Goal: Check status

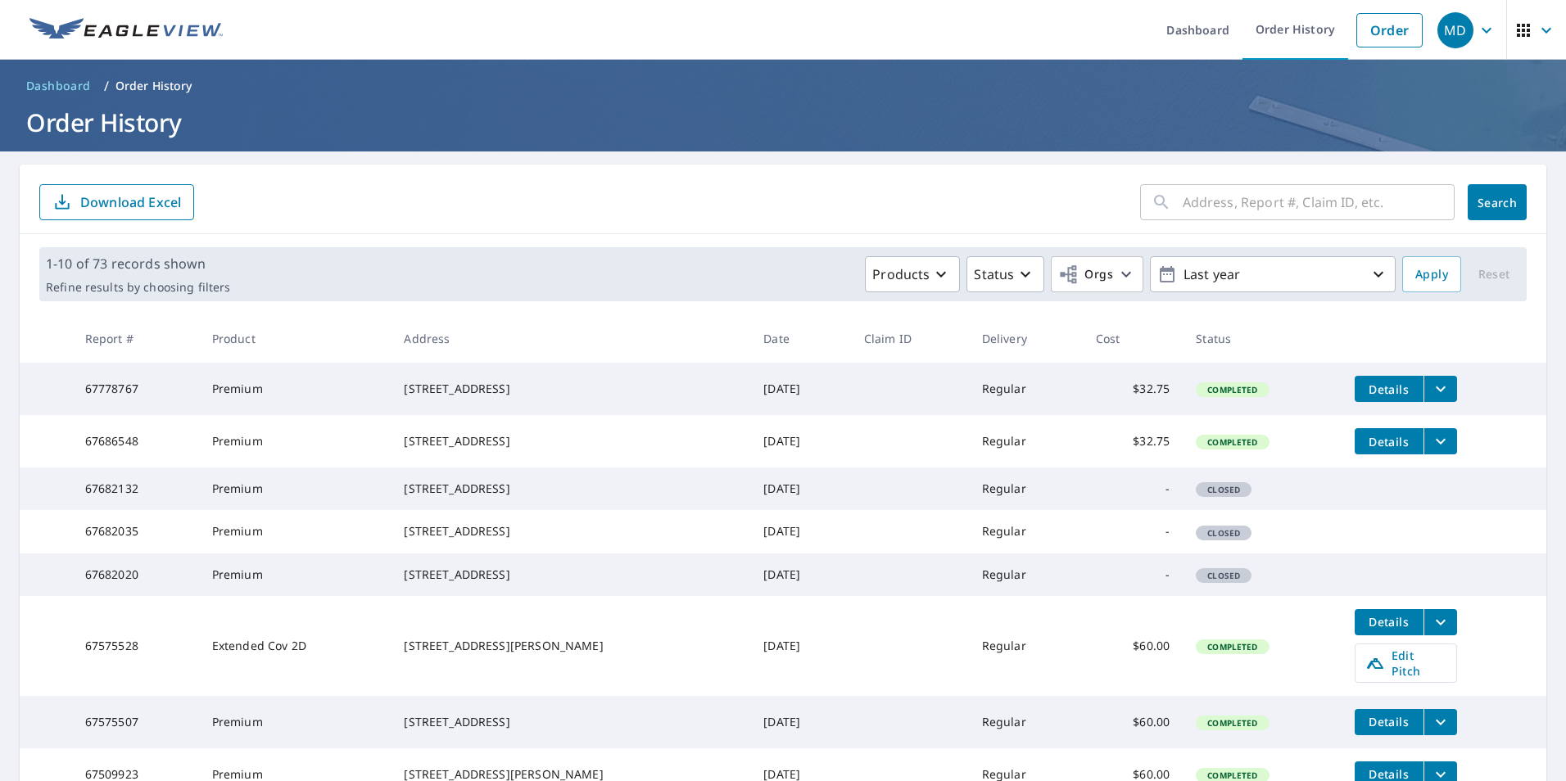
click at [1382, 386] on span "Details" at bounding box center [1389, 390] width 49 height 16
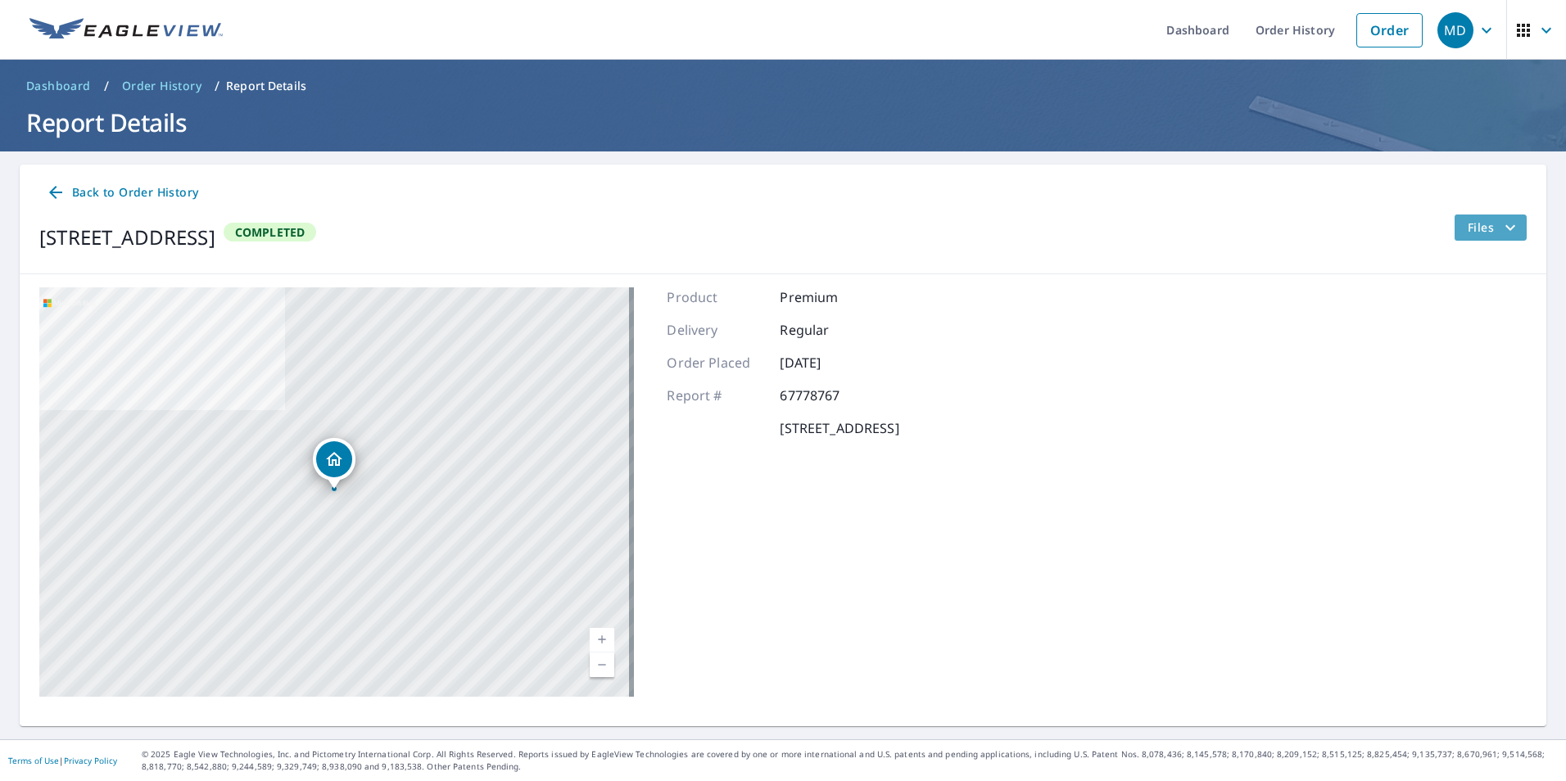
click at [1502, 229] on icon "filesDropdownBtn-67778767" at bounding box center [1510, 228] width 20 height 20
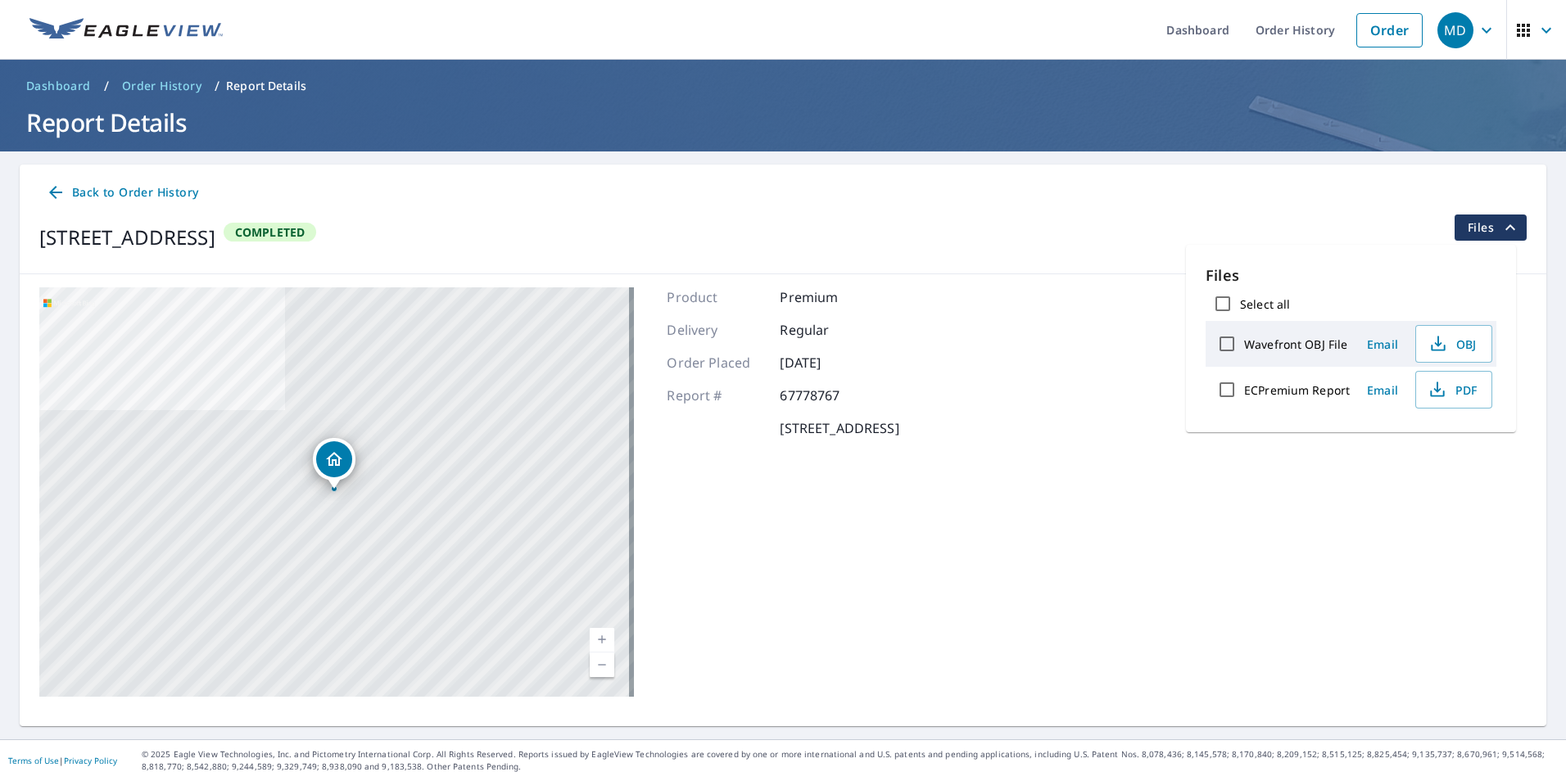
click at [1032, 241] on div "[STREET_ADDRESS] Completed Files" at bounding box center [782, 238] width 1487 height 46
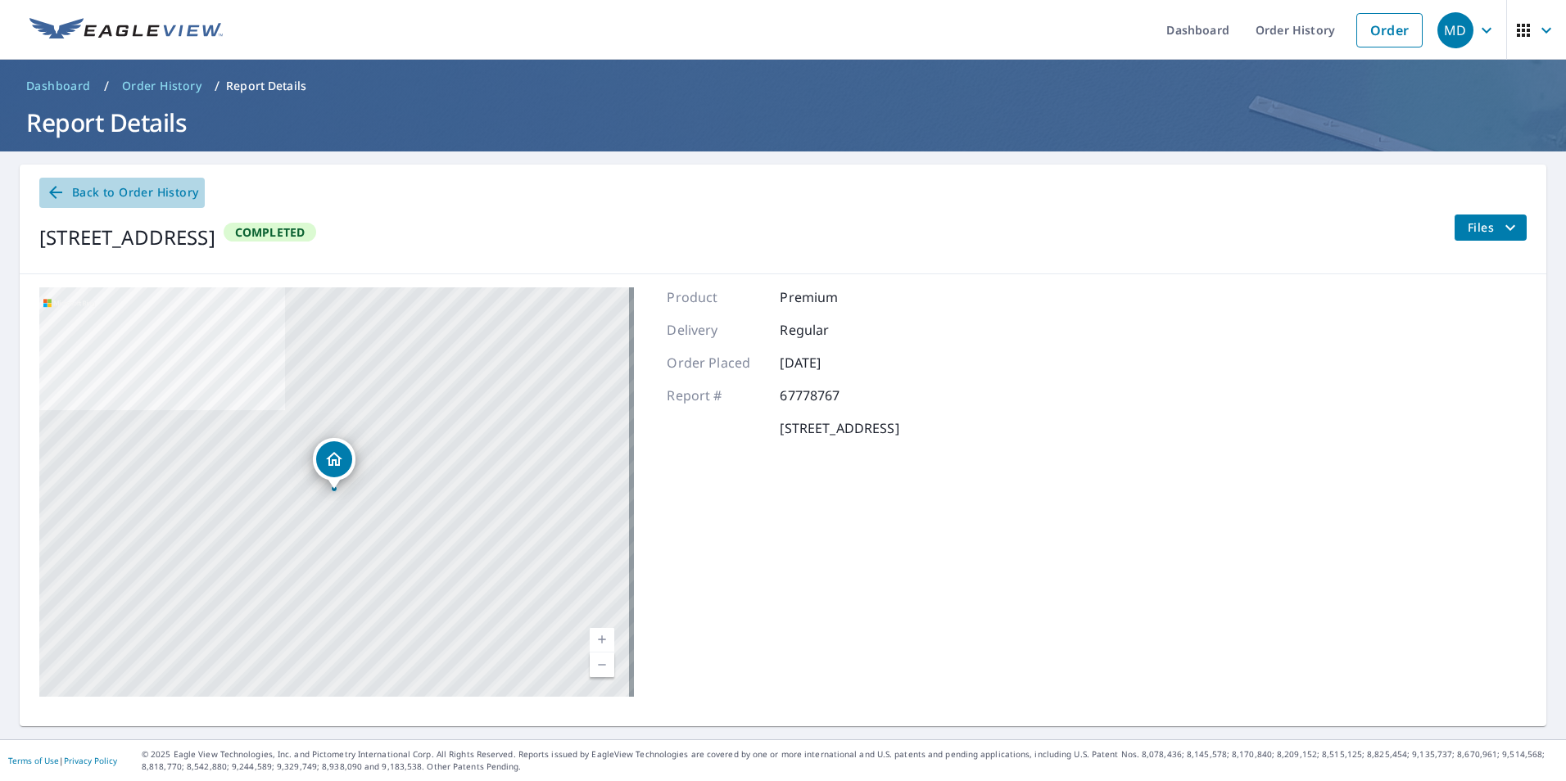
click at [97, 188] on span "Back to Order History" at bounding box center [122, 193] width 152 height 20
